Goal: Information Seeking & Learning: Learn about a topic

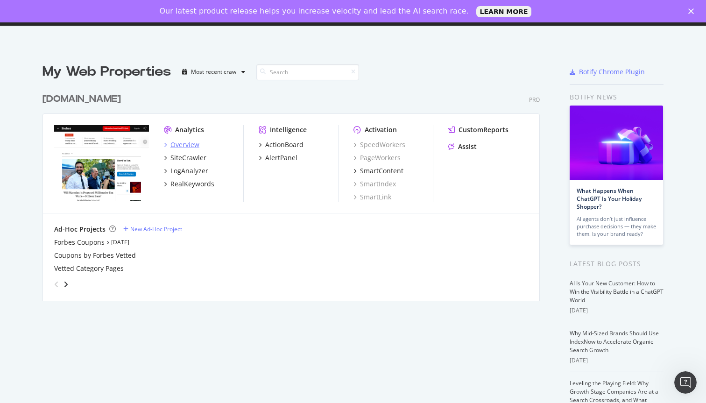
click at [190, 145] on div "Overview" at bounding box center [184, 144] width 29 height 9
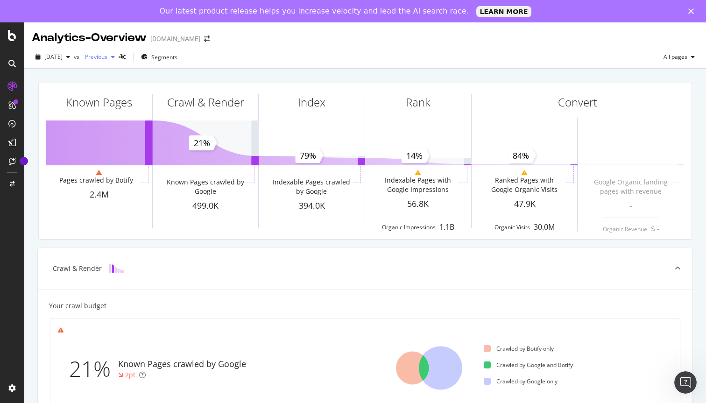
click at [107, 57] on span "Previous" at bounding box center [94, 57] width 26 height 8
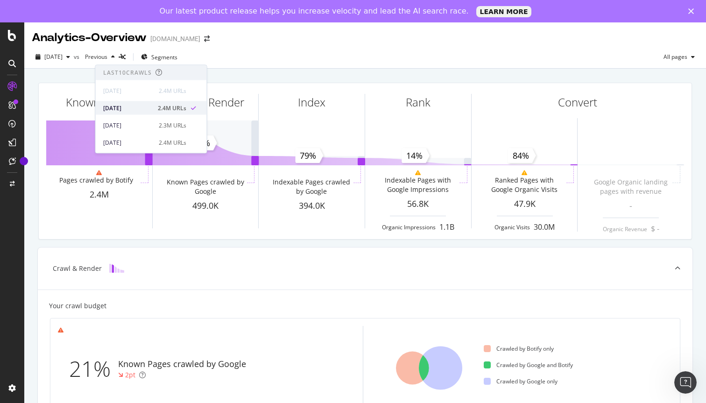
click at [151, 107] on div "[DATE] 2.4M URLs" at bounding box center [144, 108] width 83 height 8
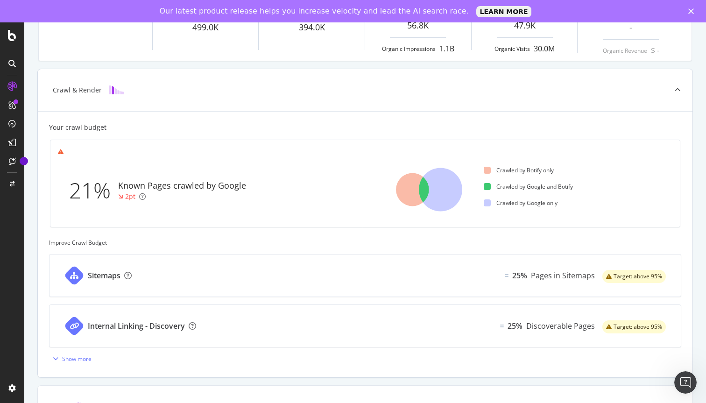
scroll to position [181, 0]
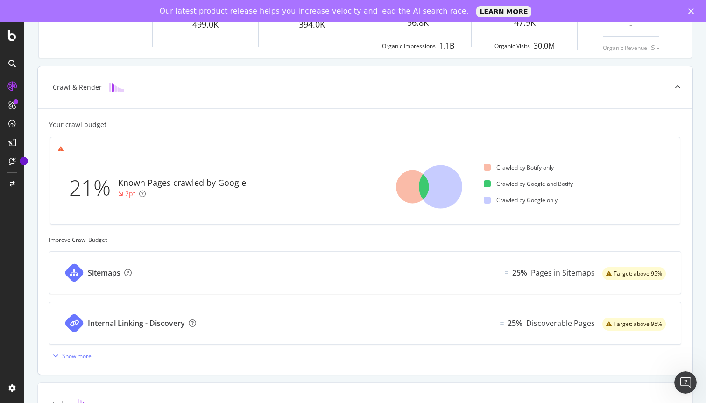
click at [74, 356] on div "Show more" at bounding box center [76, 356] width 29 height 8
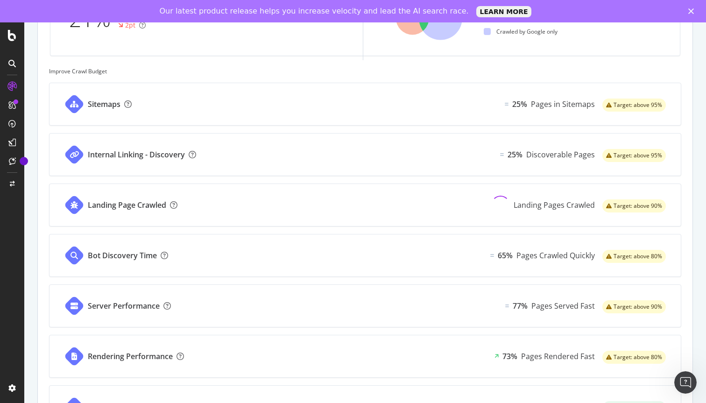
scroll to position [350, 0]
click at [342, 103] on div "Sitemaps 25% Pages in Sitemaps Target: above 95%" at bounding box center [366, 104] width 632 height 42
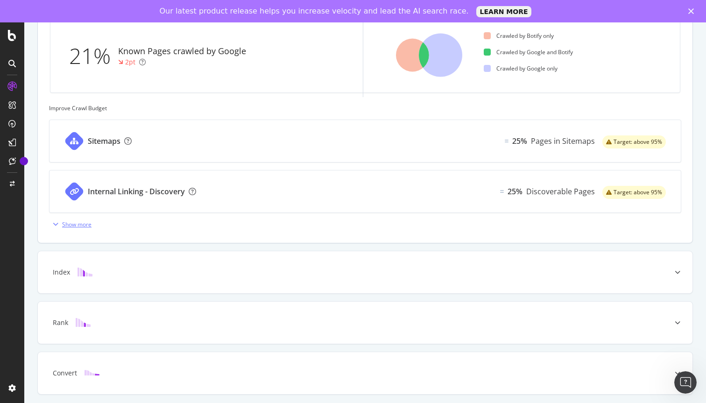
scroll to position [322, 0]
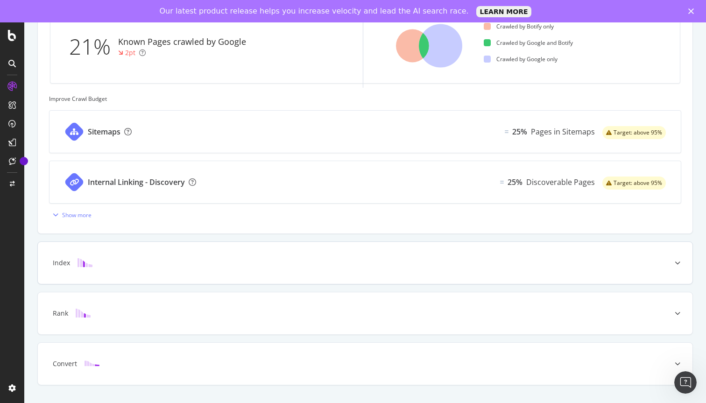
click at [106, 260] on div "Index" at bounding box center [351, 262] width 618 height 9
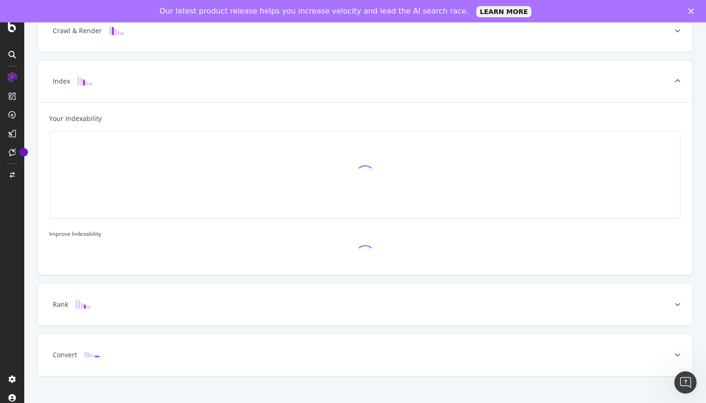
scroll to position [229, 0]
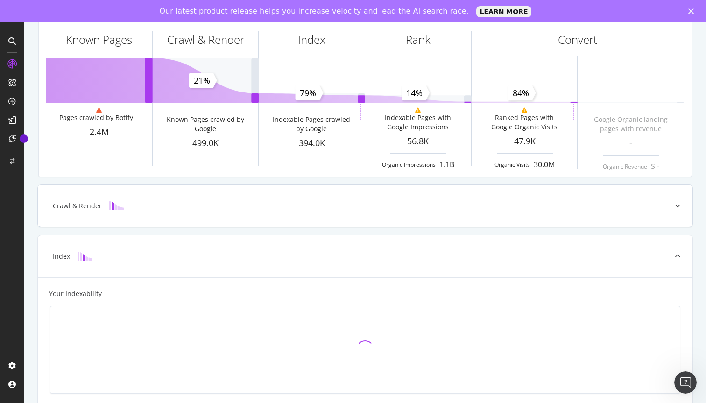
click at [85, 208] on div "Crawl & Render" at bounding box center [77, 205] width 49 height 9
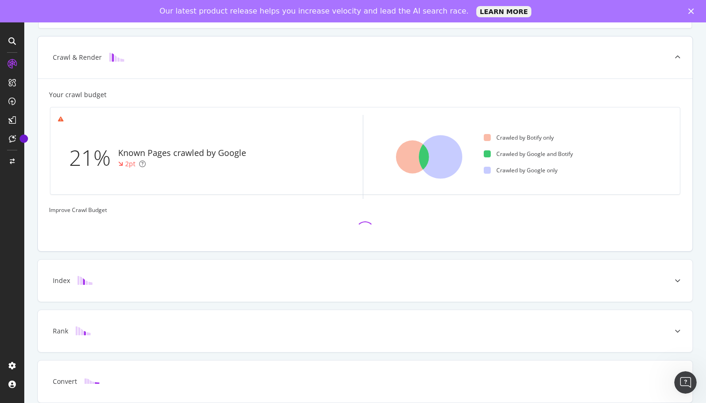
scroll to position [225, 0]
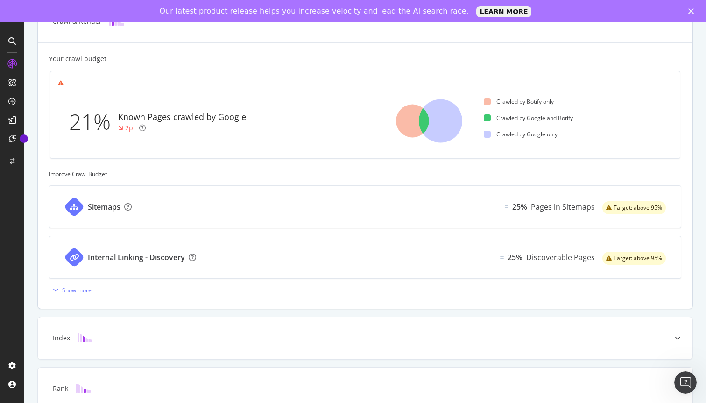
click at [80, 282] on div "Sitemaps 25% Pages in Sitemaps Target: above 95% Internal Linking - Discovery 2…" at bounding box center [365, 241] width 632 height 112
click at [71, 290] on div "Show more" at bounding box center [76, 290] width 29 height 8
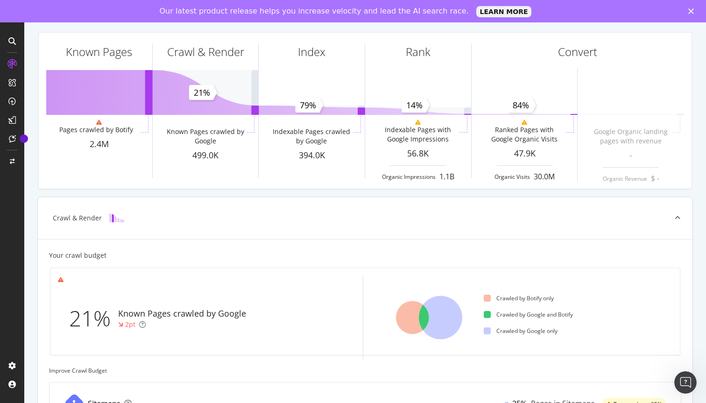
scroll to position [0, 0]
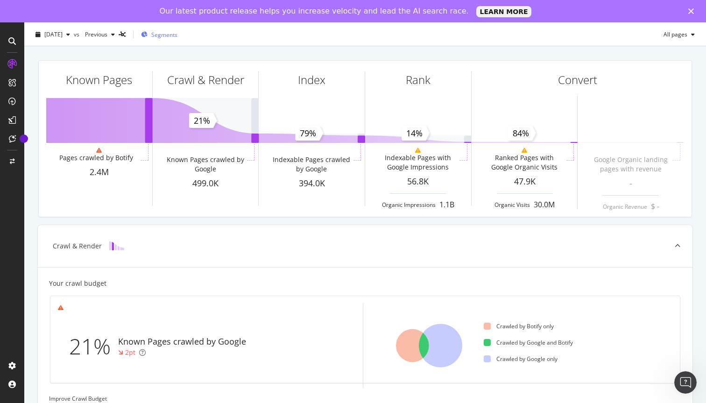
click at [172, 35] on span "Segments" at bounding box center [164, 35] width 26 height 8
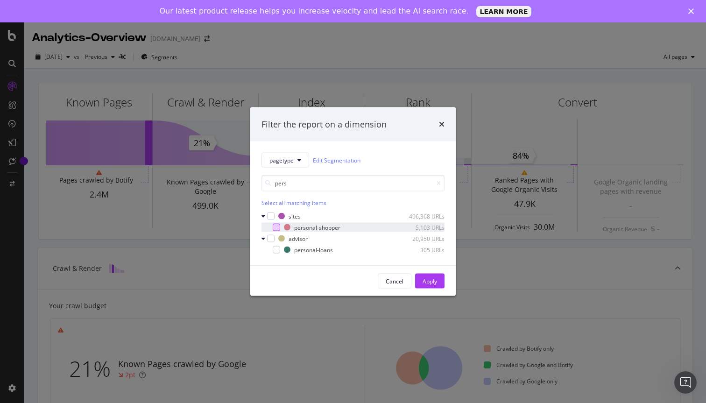
click at [278, 229] on div "modal" at bounding box center [276, 227] width 7 height 7
click at [295, 185] on input "pers" at bounding box center [353, 183] width 183 height 16
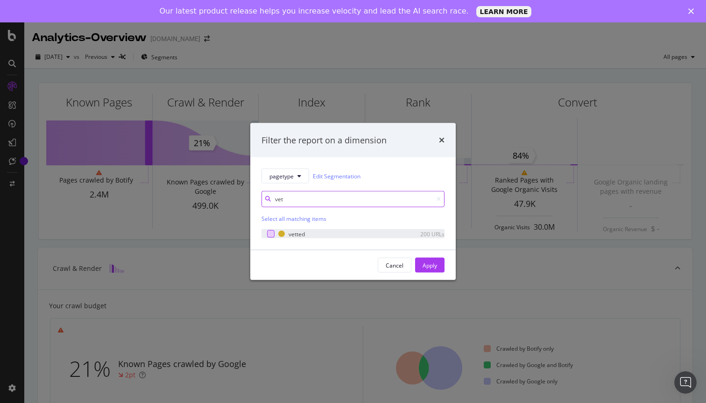
type input "vet"
click at [269, 237] on div "modal" at bounding box center [270, 233] width 7 height 7
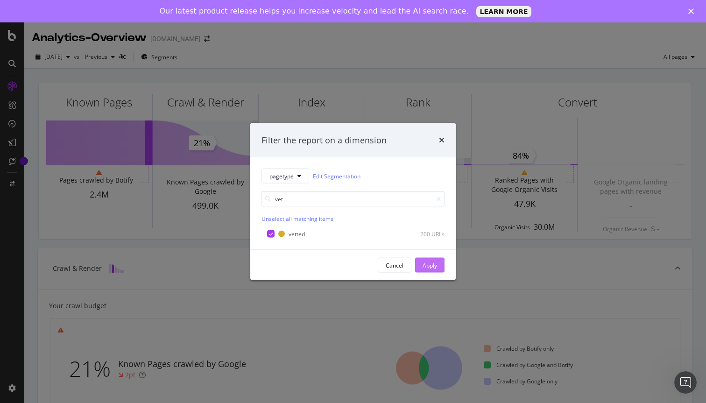
click at [430, 266] on div "Apply" at bounding box center [430, 265] width 14 height 8
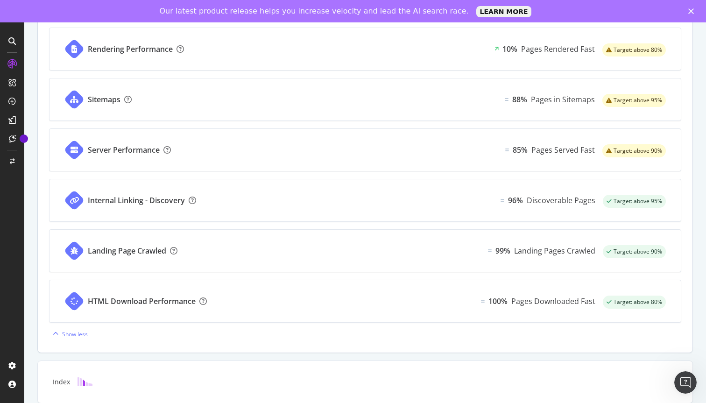
scroll to position [440, 0]
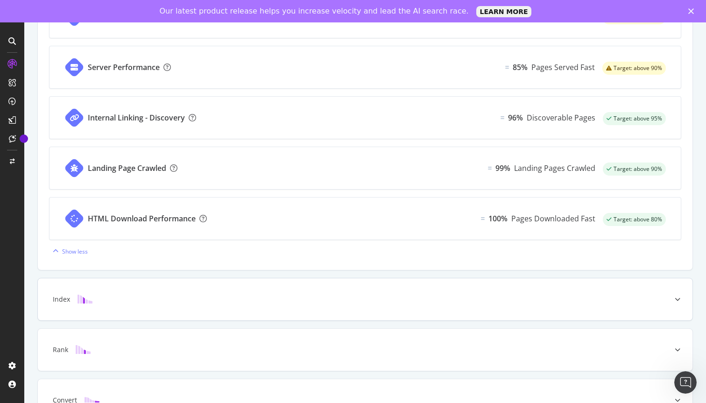
click at [153, 300] on div "Index" at bounding box center [351, 299] width 618 height 9
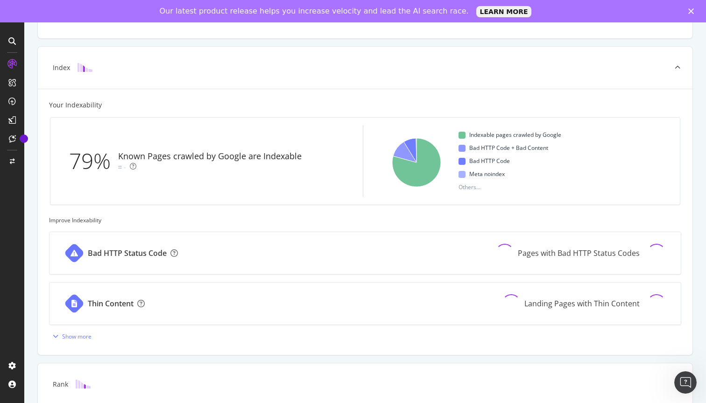
scroll to position [322, 0]
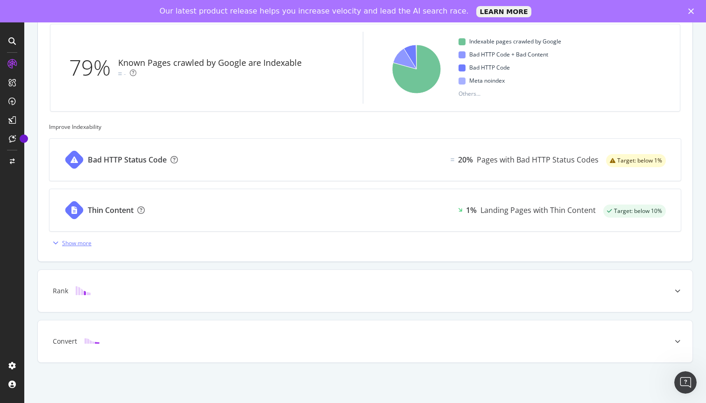
click at [77, 243] on div "Show more" at bounding box center [76, 243] width 29 height 8
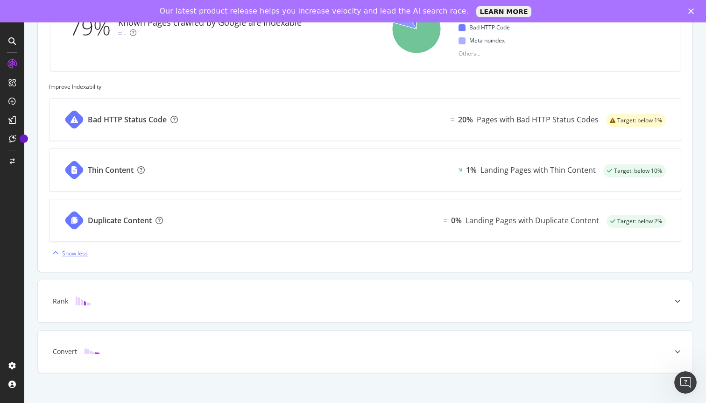
scroll to position [373, 0]
